Goal: Information Seeking & Learning: Learn about a topic

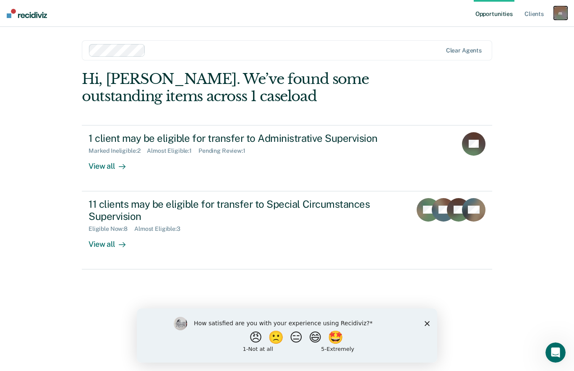
click at [563, 15] on div "m" at bounding box center [560, 12] width 13 height 13
click at [515, 33] on link "Profile" at bounding box center [527, 34] width 68 height 7
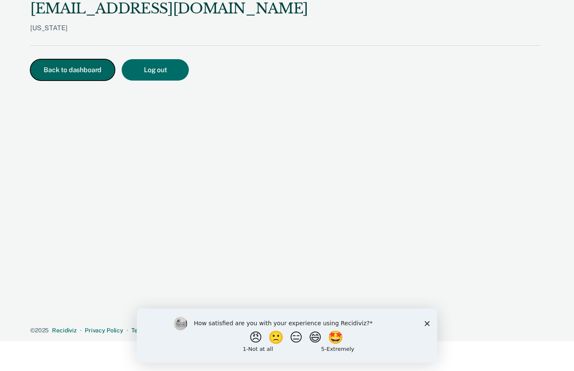
click at [101, 70] on button "Back to dashboard" at bounding box center [72, 69] width 85 height 21
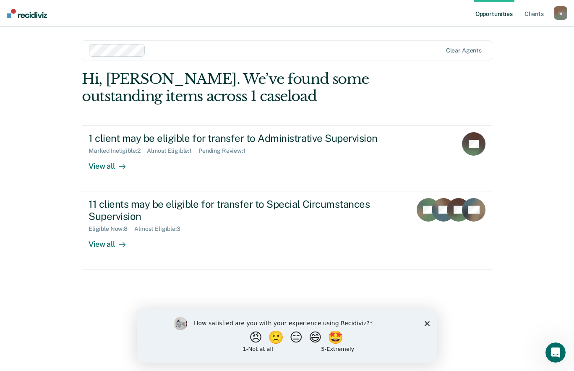
click at [427, 323] on polygon "Close survey" at bounding box center [426, 322] width 5 height 5
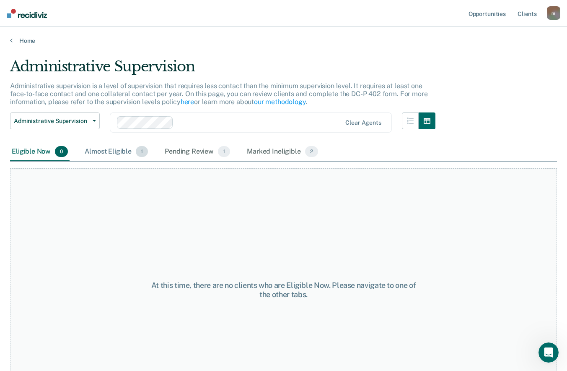
click at [120, 150] on div "Almost Eligible 1" at bounding box center [116, 152] width 67 height 18
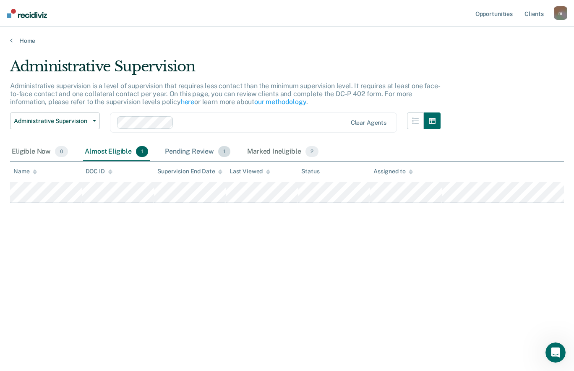
click at [194, 151] on div "Pending Review 1" at bounding box center [197, 152] width 69 height 18
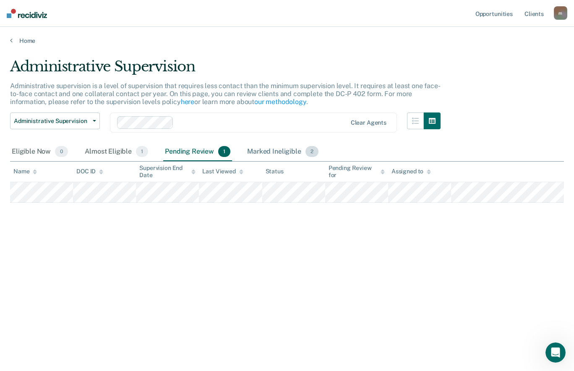
click at [281, 151] on div "Marked Ineligible 2" at bounding box center [282, 152] width 75 height 18
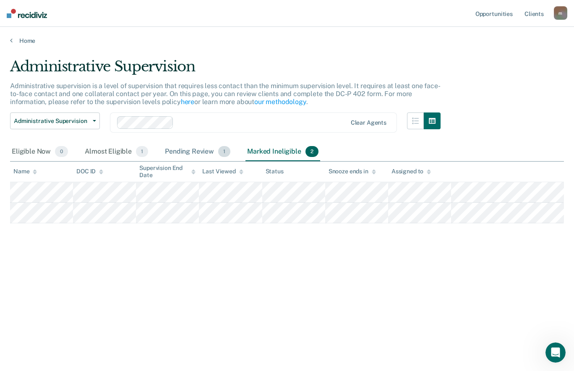
click at [195, 148] on div "Pending Review 1" at bounding box center [197, 152] width 69 height 18
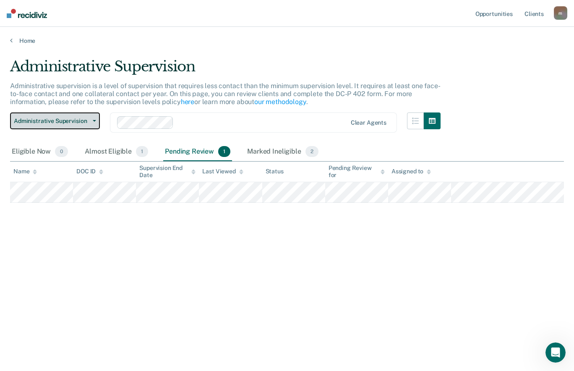
click at [89, 118] on span "Administrative Supervision" at bounding box center [51, 120] width 75 height 7
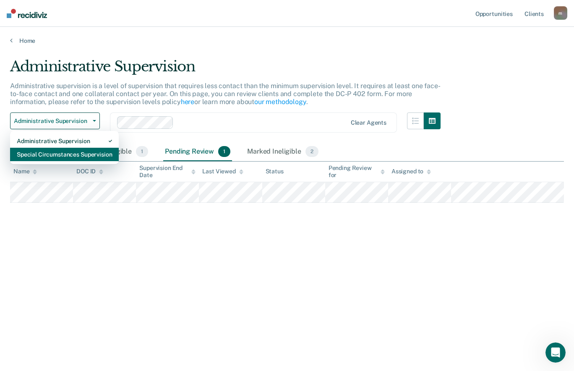
click at [80, 150] on div "Special Circumstances Supervision" at bounding box center [64, 154] width 95 height 13
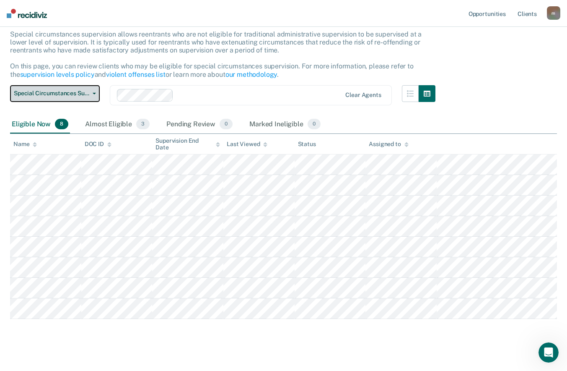
scroll to position [53, 0]
